Goal: Navigation & Orientation: Find specific page/section

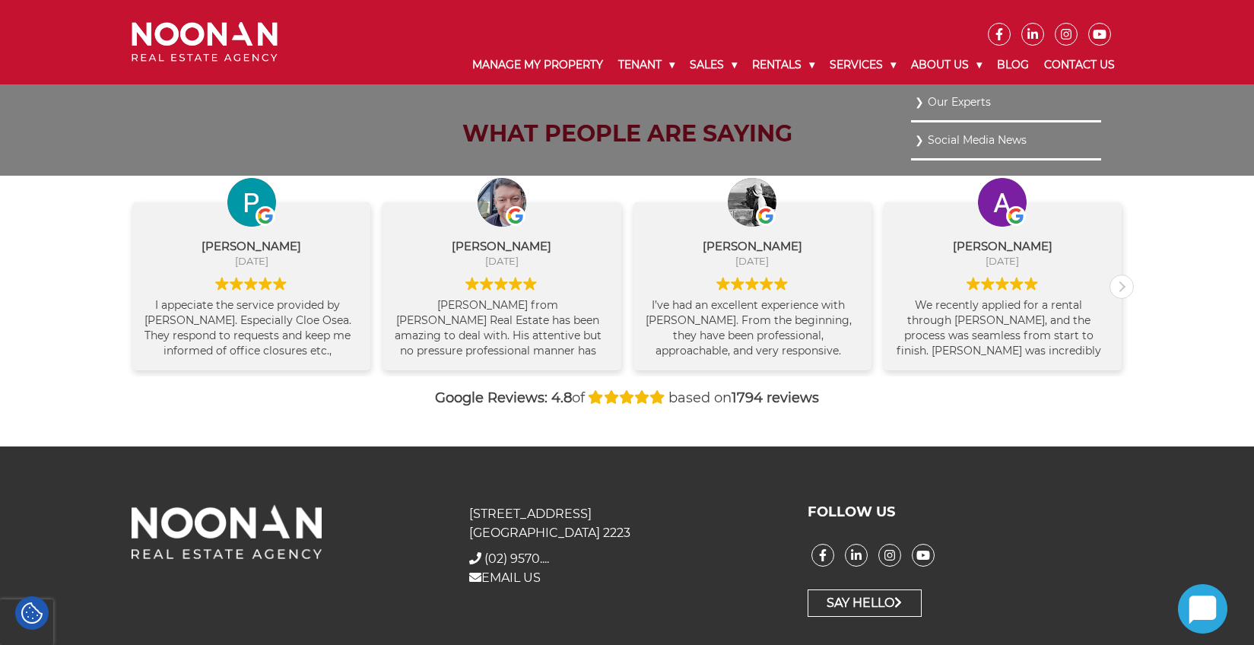
scroll to position [1618, 0]
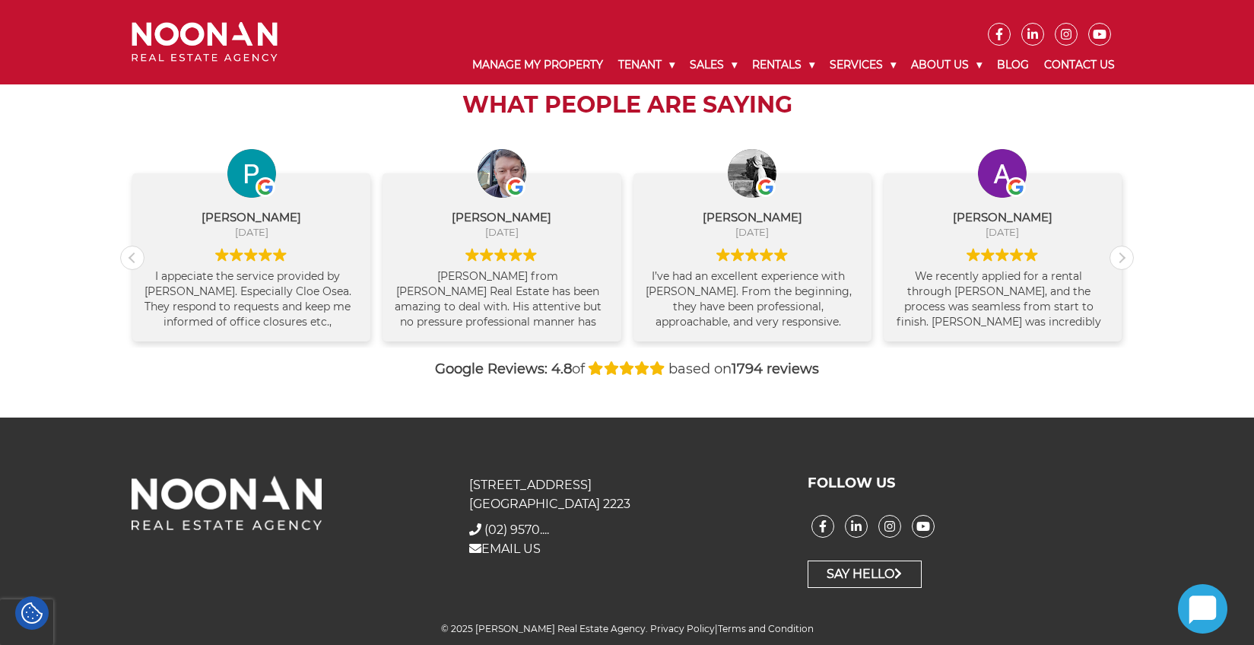
click at [176, 46] on img at bounding box center [205, 42] width 146 height 40
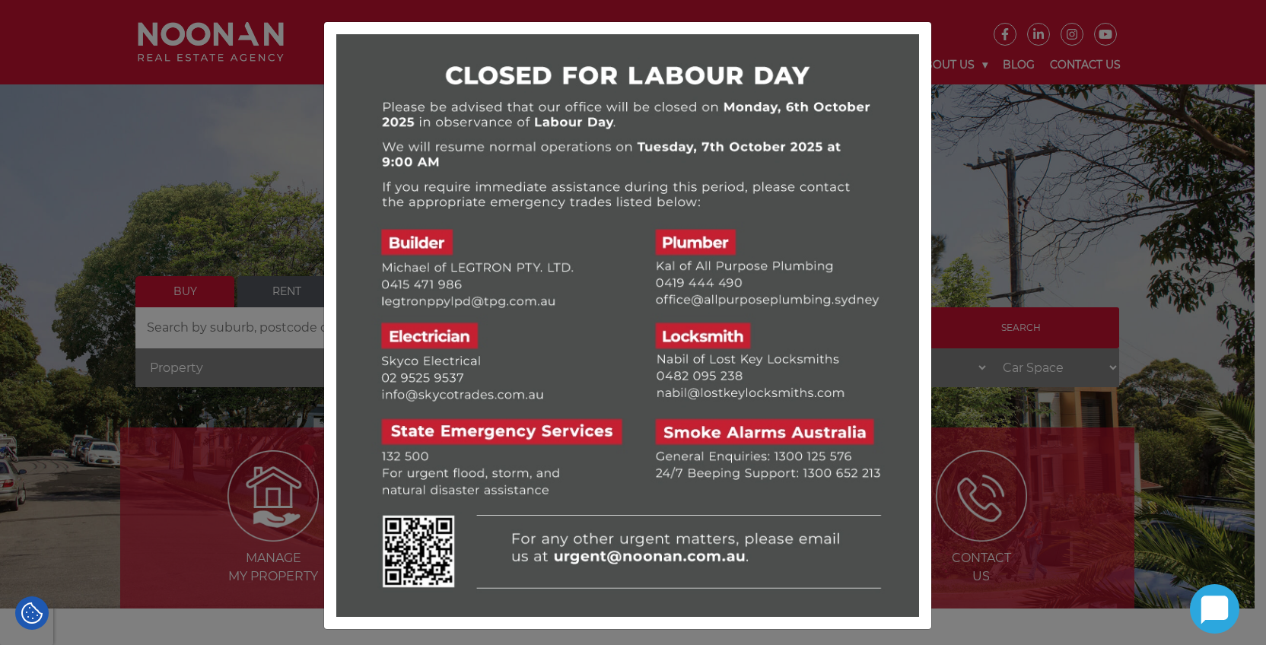
click at [206, 79] on div at bounding box center [633, 322] width 1266 height 645
